Goal: Find specific page/section: Find specific page/section

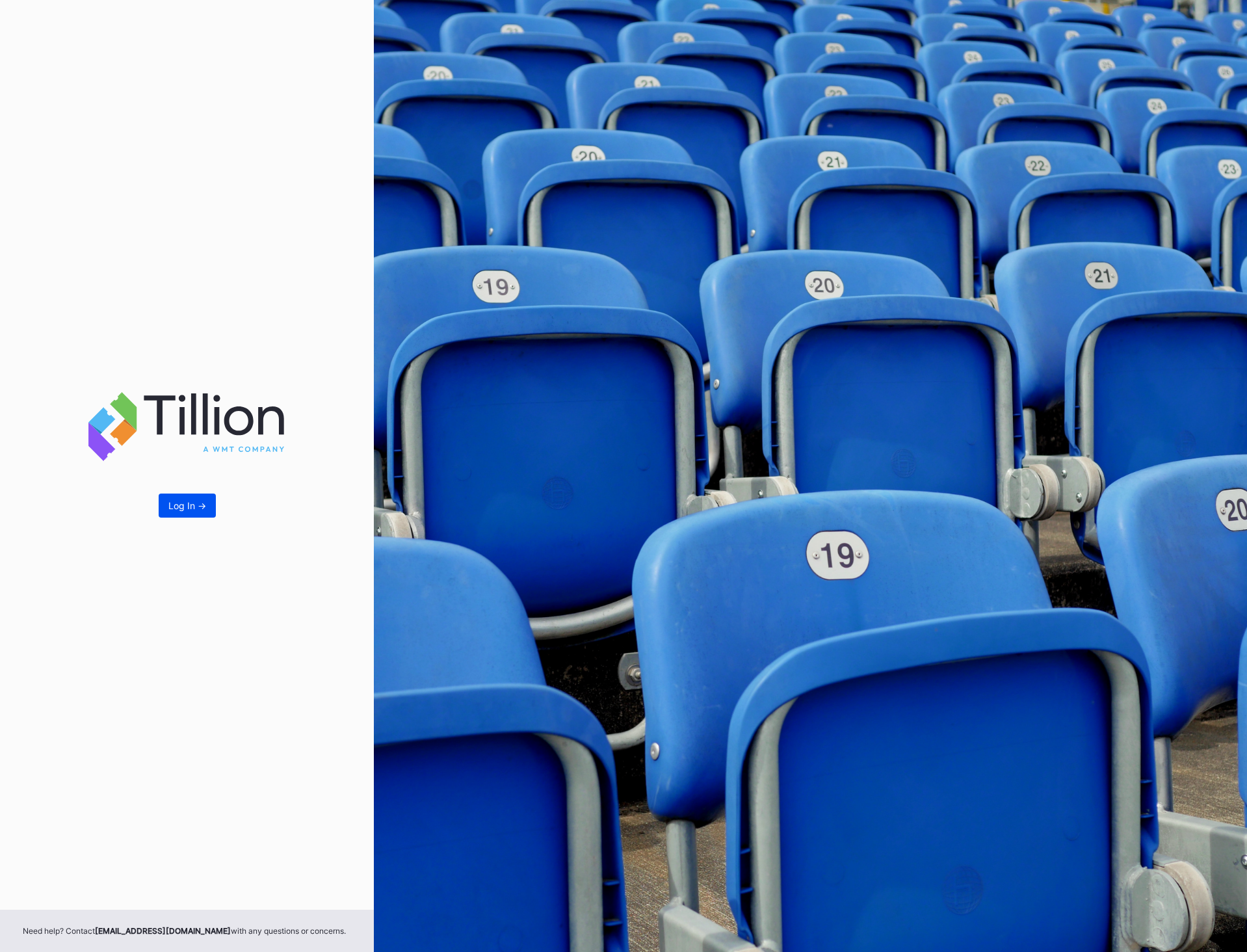
click at [190, 515] on button "Log In ->" at bounding box center [187, 505] width 58 height 24
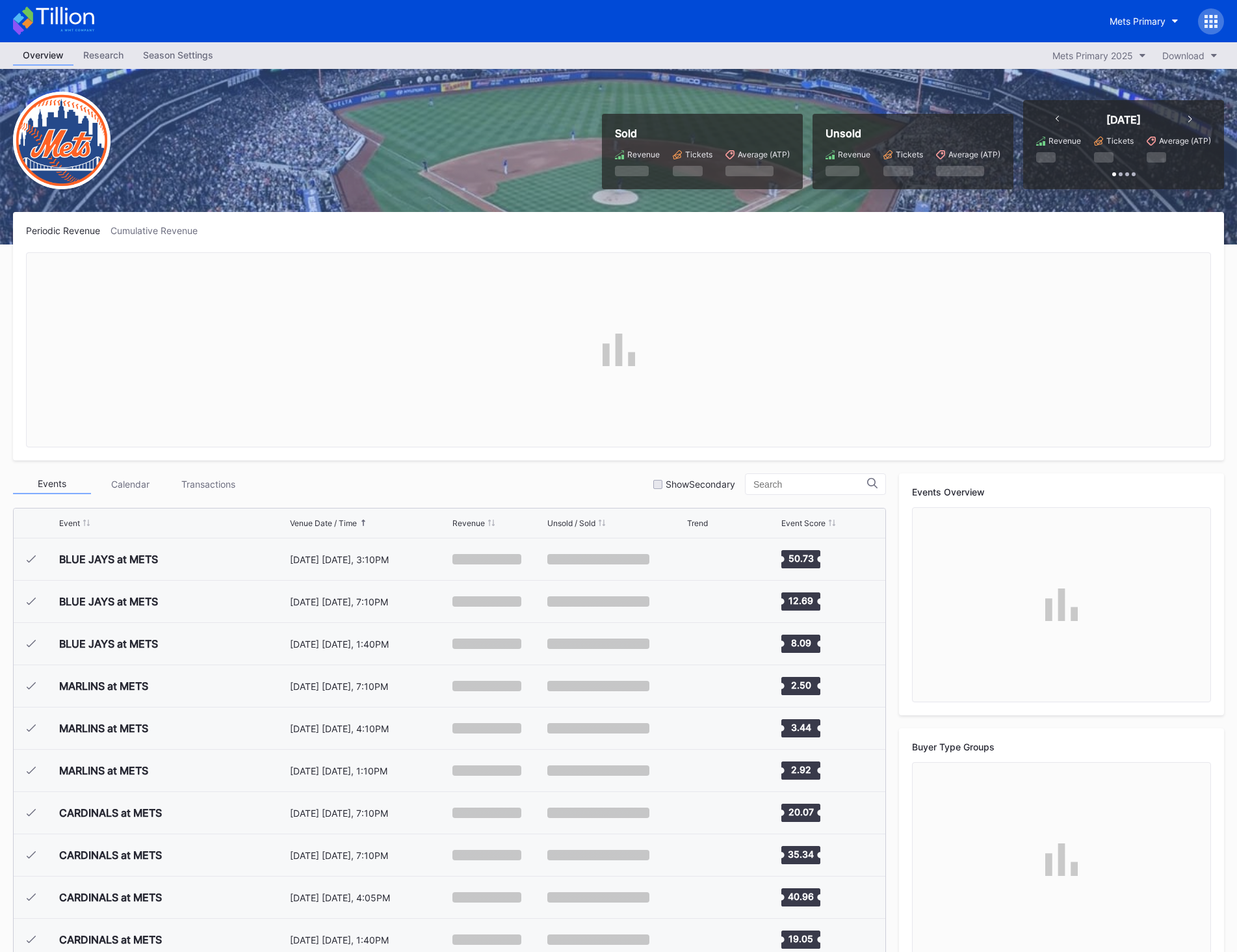
scroll to position [2789, 0]
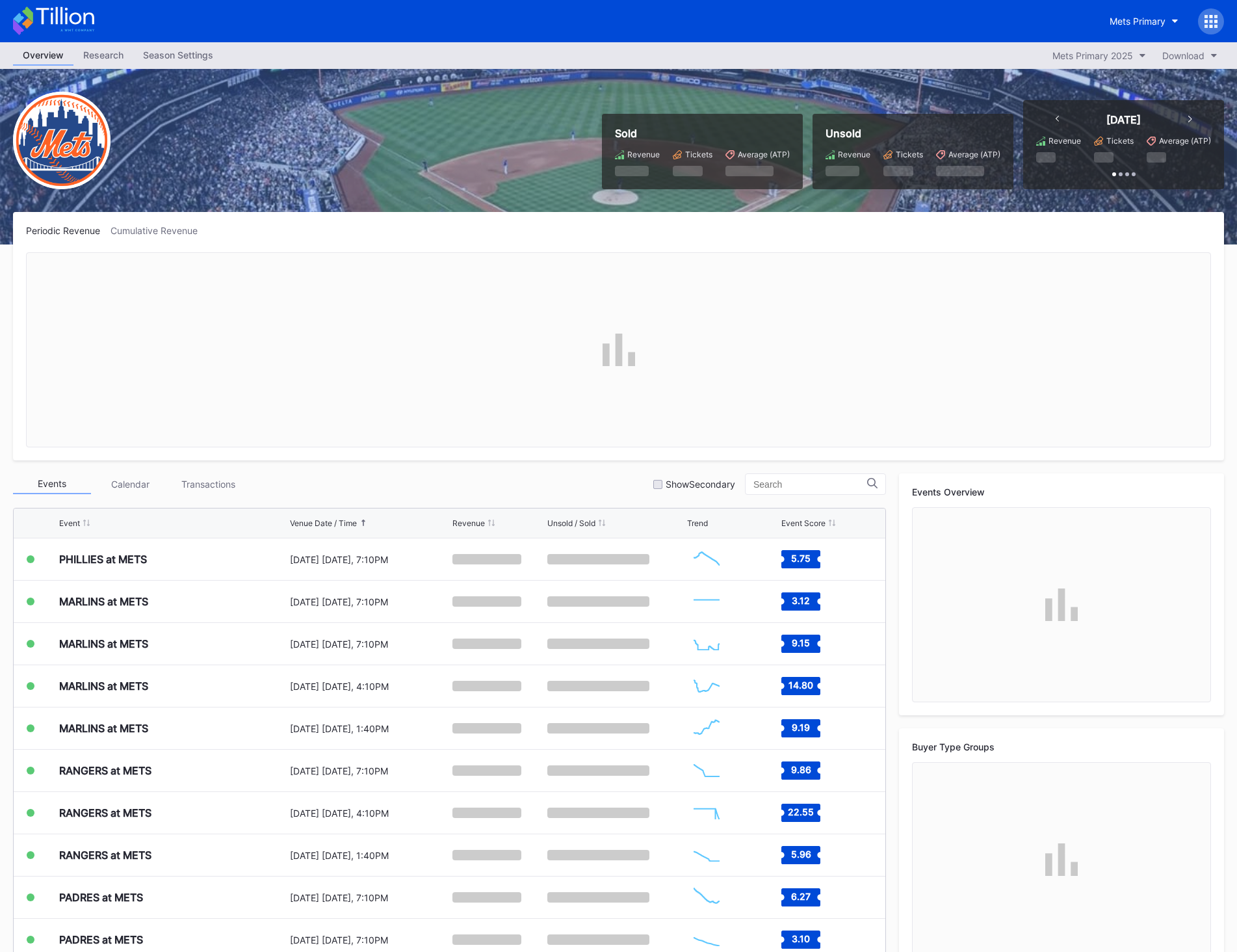
click at [659, 492] on div "Events Calendar Transactions Show Secondary" at bounding box center [449, 484] width 873 height 21
click at [664, 487] on div "Show Secondary" at bounding box center [695, 484] width 82 height 11
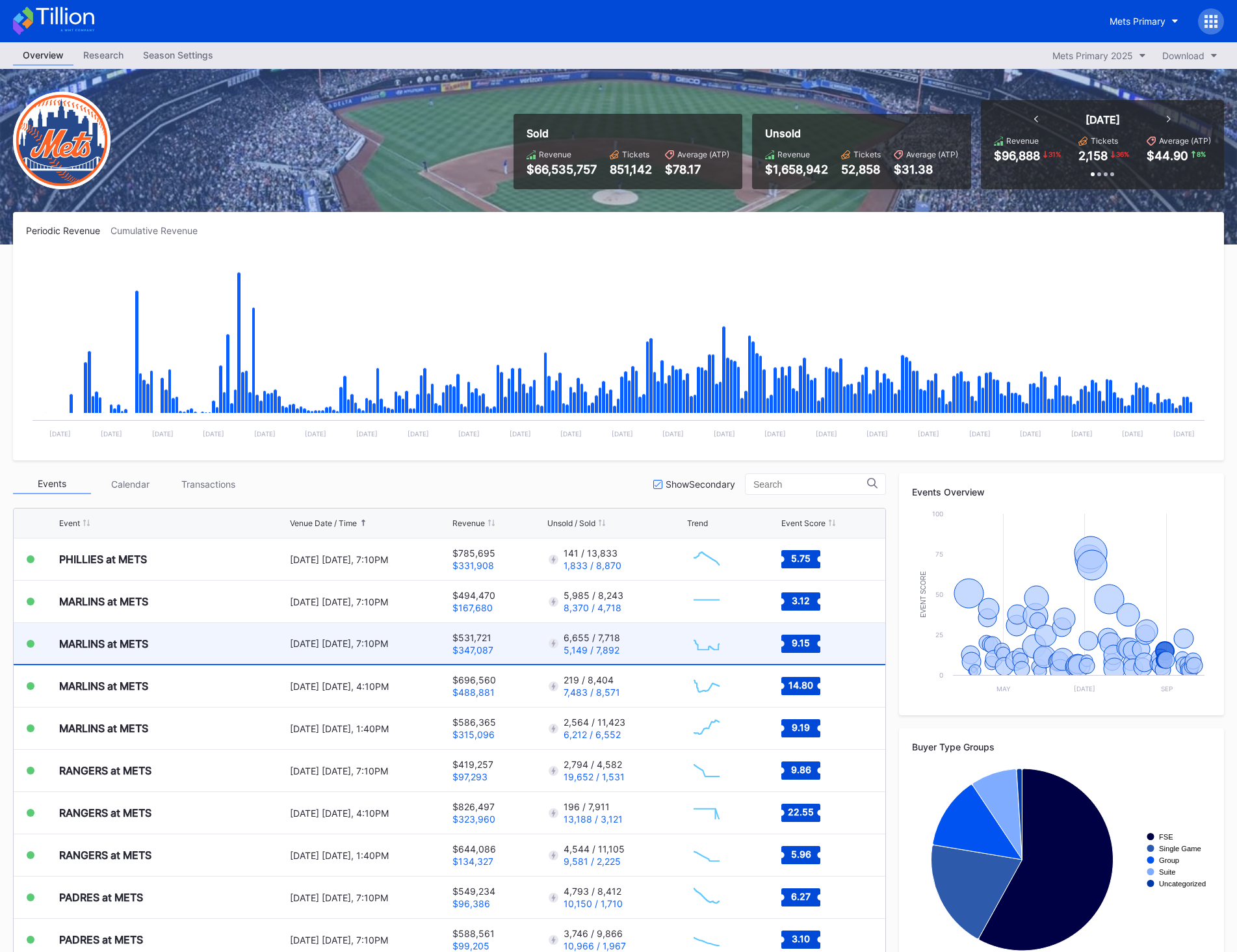
click at [180, 657] on div "MARLINS at METS" at bounding box center [173, 643] width 227 height 41
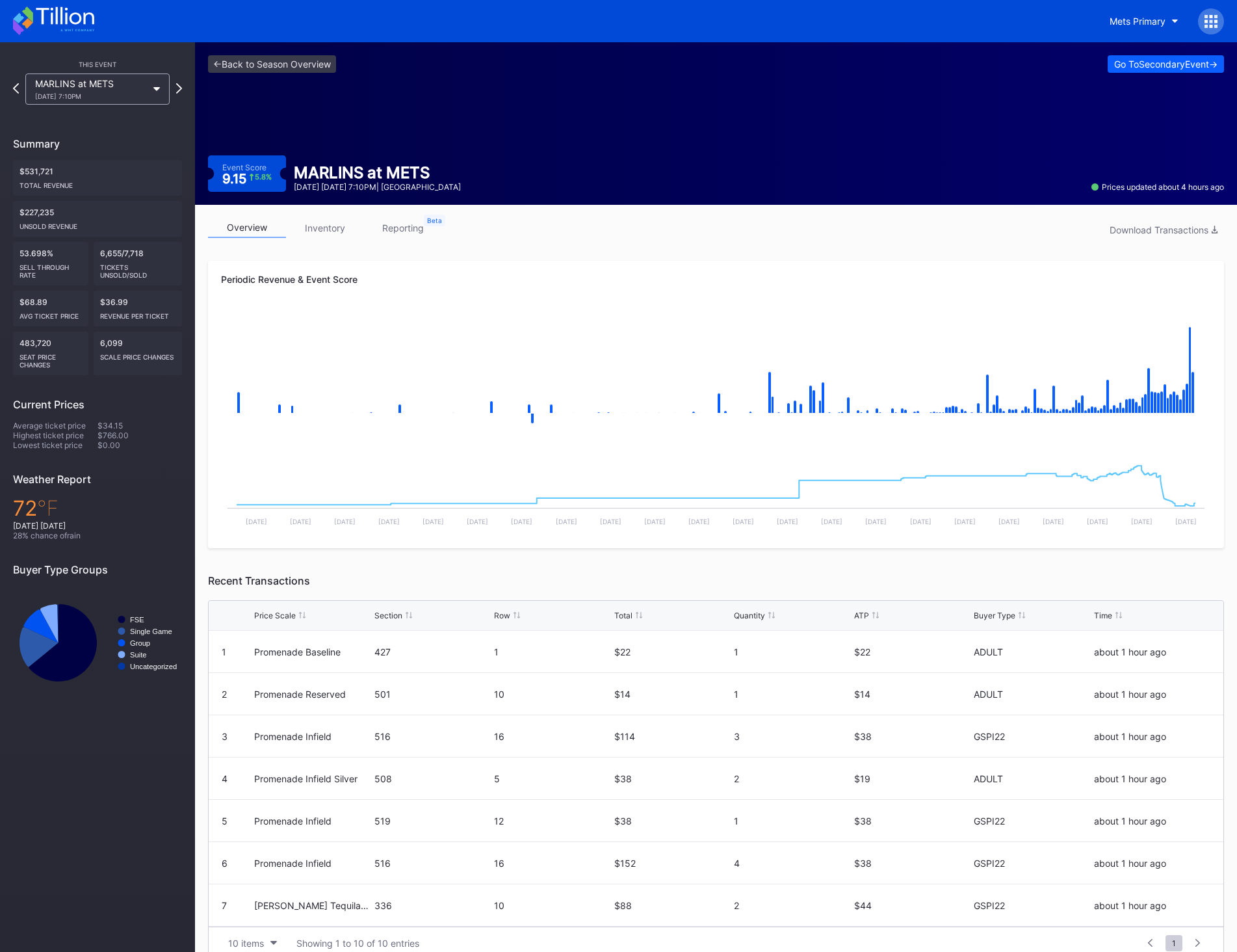
click at [317, 221] on link "inventory" at bounding box center [325, 227] width 78 height 20
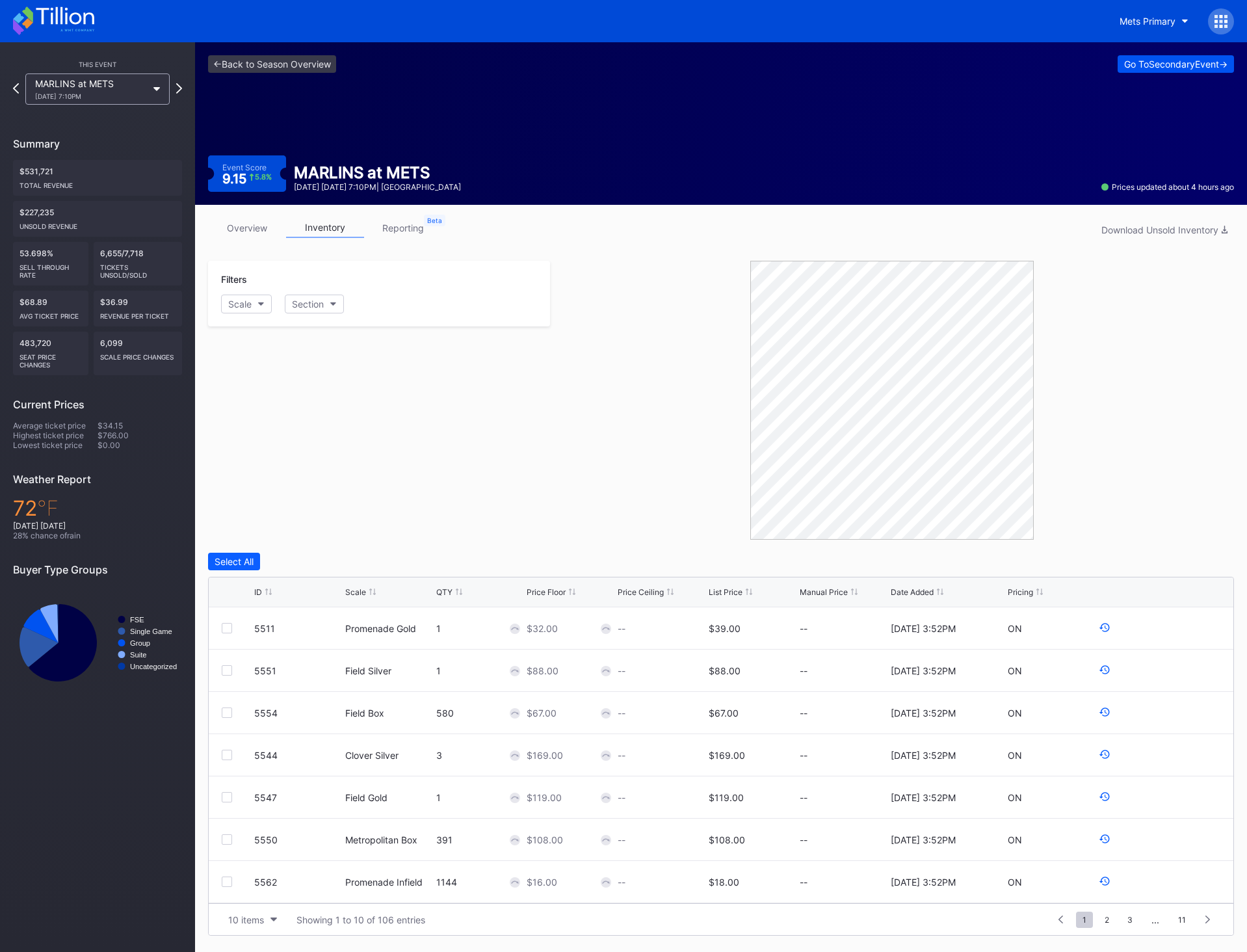
click at [1190, 58] on button "Go To Secondary Event ->" at bounding box center [1176, 64] width 116 height 18
